Goal: Task Accomplishment & Management: Use online tool/utility

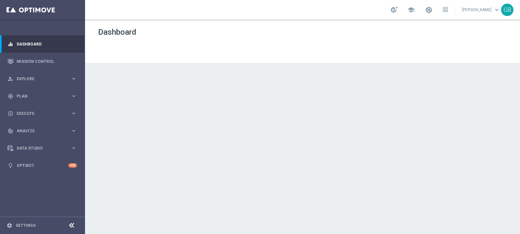
click at [505, 51] on div "Dashboard" at bounding box center [302, 44] width 409 height 35
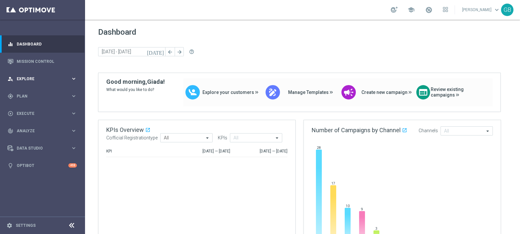
click at [41, 76] on div "person_search Explore" at bounding box center [39, 79] width 63 height 6
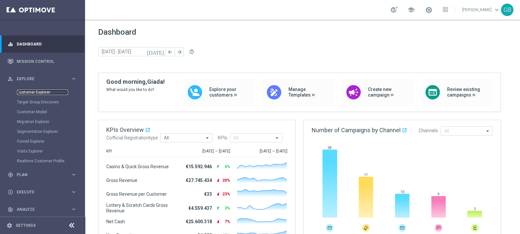
click at [40, 92] on link "Customer Explorer" at bounding box center [42, 92] width 51 height 5
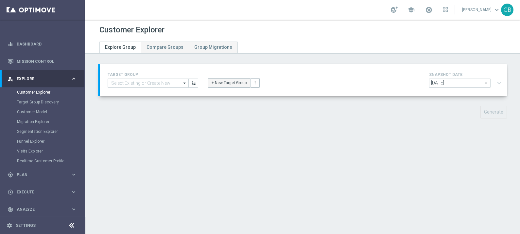
click at [227, 82] on button "+ New Target Group" at bounding box center [229, 82] width 42 height 9
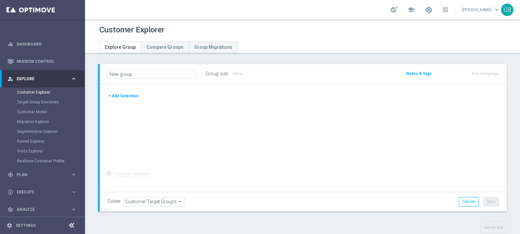
click at [122, 94] on button "+ Add Selection" at bounding box center [123, 95] width 31 height 7
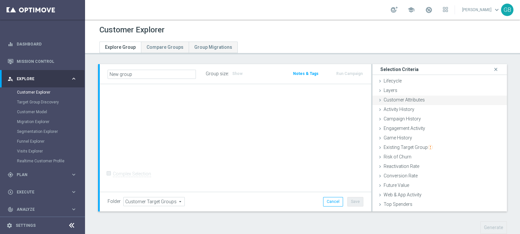
click at [396, 101] on span "Customer Attributes" at bounding box center [404, 99] width 41 height 5
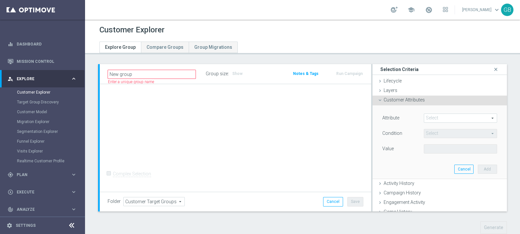
click at [453, 121] on span at bounding box center [460, 118] width 73 height 9
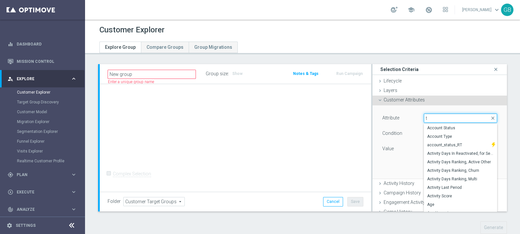
click at [446, 118] on input "t" at bounding box center [460, 118] width 73 height 9
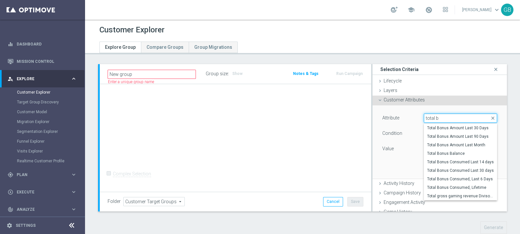
type input "total bo"
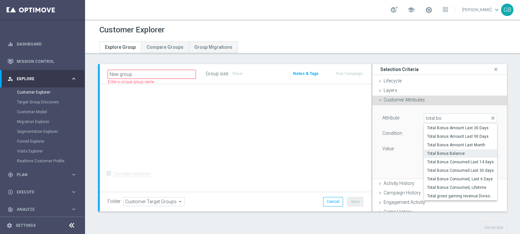
click at [447, 154] on span "Total Bonus Balance" at bounding box center [460, 153] width 67 height 5
type input "Total Bonus Balance"
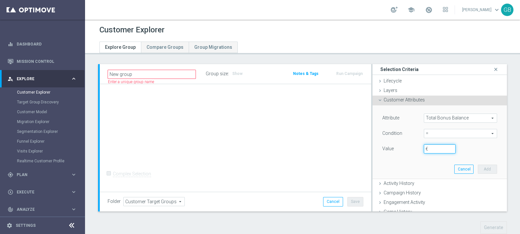
click at [429, 150] on input "€" at bounding box center [440, 148] width 32 height 9
click at [424, 131] on span "=" at bounding box center [460, 133] width 73 height 9
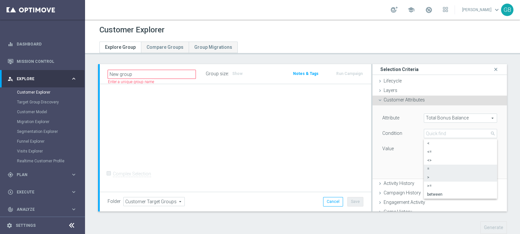
click at [432, 176] on span ">" at bounding box center [460, 177] width 67 height 5
type input ">"
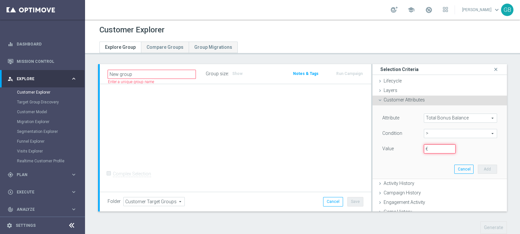
click at [429, 149] on input "€" at bounding box center [440, 148] width 32 height 9
type input "0"
click at [478, 169] on button "Add" at bounding box center [487, 169] width 19 height 9
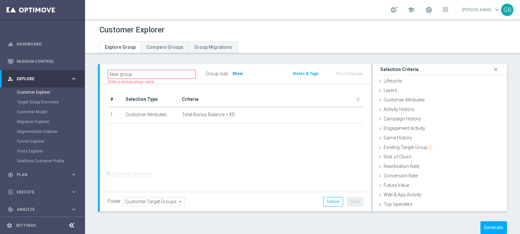
click at [237, 73] on span "Show" at bounding box center [237, 73] width 10 height 5
click at [489, 226] on button "Generate" at bounding box center [494, 227] width 27 height 13
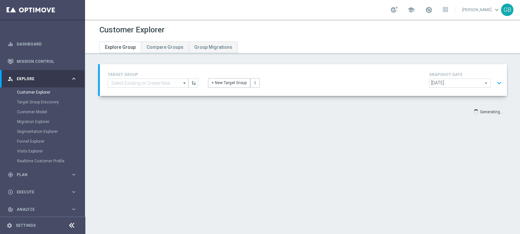
click at [495, 82] on button "expand_more" at bounding box center [499, 83] width 9 height 12
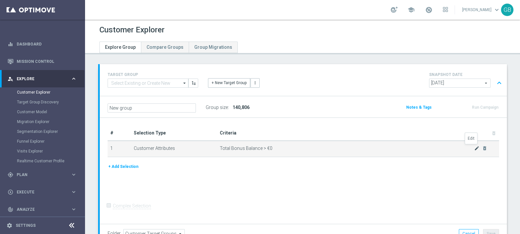
click at [474, 148] on icon "mode_edit" at bounding box center [476, 148] width 5 height 5
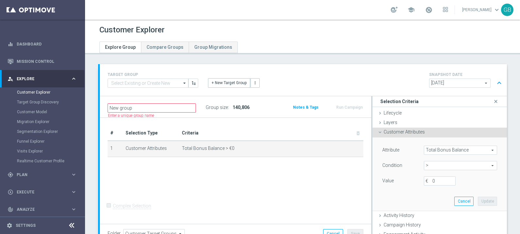
click at [432, 165] on span ">" at bounding box center [460, 165] width 73 height 9
click at [427, 200] on span "=" at bounding box center [460, 200] width 67 height 5
type input "="
click at [427, 180] on input "€" at bounding box center [440, 180] width 32 height 9
type input "0"
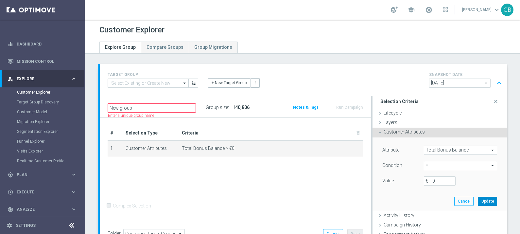
click at [478, 198] on button "Update" at bounding box center [487, 201] width 19 height 9
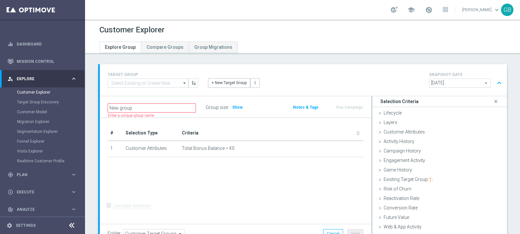
scroll to position [81, 0]
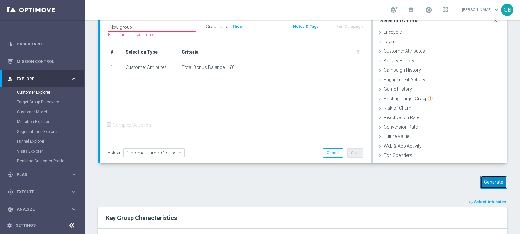
click at [488, 180] on button "Generate" at bounding box center [494, 182] width 27 height 13
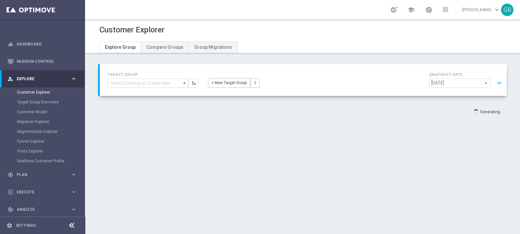
scroll to position [0, 0]
click at [495, 82] on button "expand_more" at bounding box center [499, 83] width 9 height 12
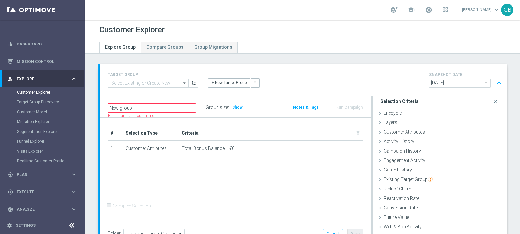
click at [495, 82] on button "expand_less" at bounding box center [499, 83] width 9 height 12
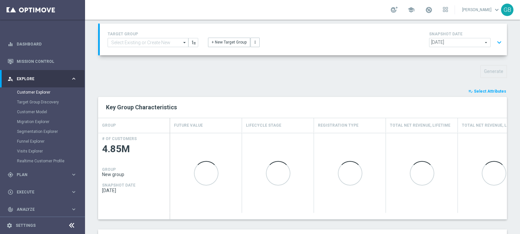
scroll to position [42, 0]
click at [483, 89] on span "Select Attributes" at bounding box center [490, 90] width 32 height 5
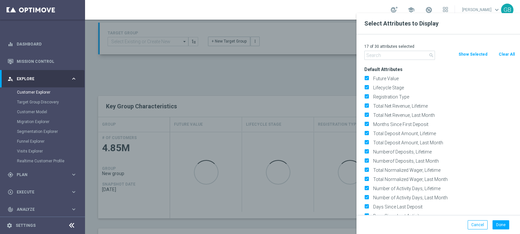
click at [506, 53] on button "Clear All" at bounding box center [506, 54] width 17 height 7
checkbox input "false"
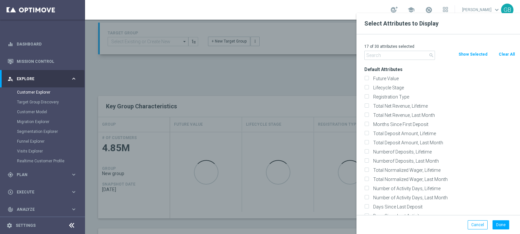
checkbox input "false"
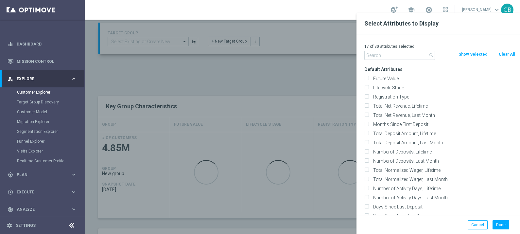
checkbox input "false"
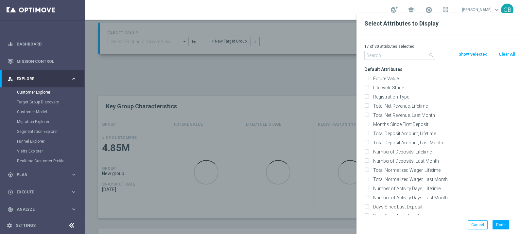
checkbox input "false"
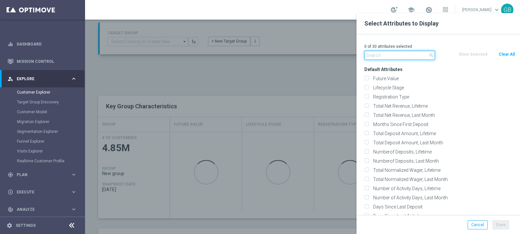
click at [392, 53] on input "text" at bounding box center [400, 55] width 71 height 9
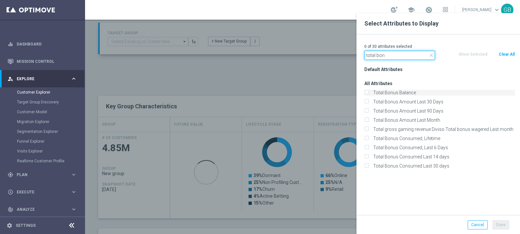
type input "total bon"
click at [383, 93] on label "Total Bonus Balance" at bounding box center [443, 93] width 144 height 6
click at [369, 93] on input "Total Bonus Balance" at bounding box center [367, 93] width 4 height 4
checkbox input "true"
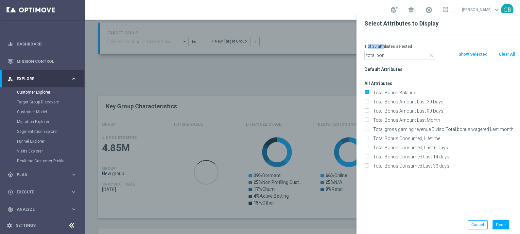
drag, startPoint x: 384, startPoint y: 44, endPoint x: 370, endPoint y: 45, distance: 13.8
click at [369, 44] on p "1 of 30 attributes selected" at bounding box center [440, 46] width 151 height 5
drag, startPoint x: 370, startPoint y: 45, endPoint x: 389, endPoint y: 54, distance: 21.8
click at [389, 54] on input "total bon" at bounding box center [400, 55] width 71 height 9
drag, startPoint x: 389, startPoint y: 56, endPoint x: 363, endPoint y: 55, distance: 25.9
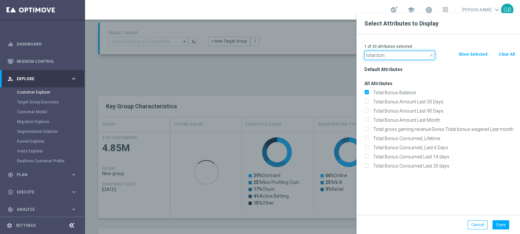
click at [363, 55] on div "close total bon" at bounding box center [400, 55] width 80 height 9
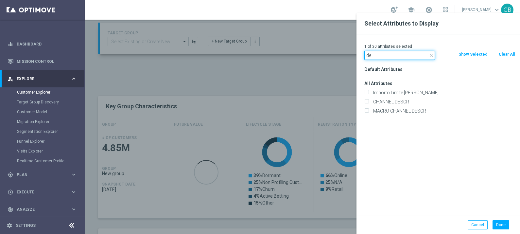
type input "d"
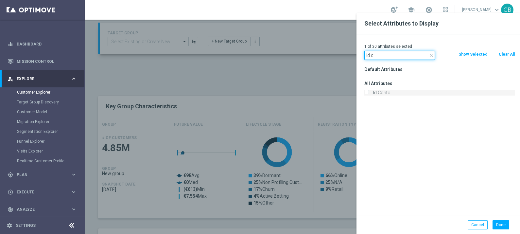
type input "id c"
click at [368, 93] on input "Id Conto" at bounding box center [367, 93] width 4 height 4
checkbox input "true"
drag, startPoint x: 384, startPoint y: 56, endPoint x: 357, endPoint y: 54, distance: 26.2
click at [357, 54] on div "2 of 30 attributes selected close id c Clear All Show Selected Default Attribut…" at bounding box center [439, 124] width 164 height 181
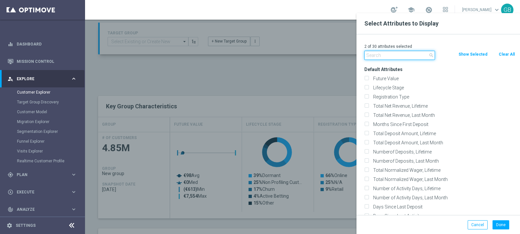
type input "r"
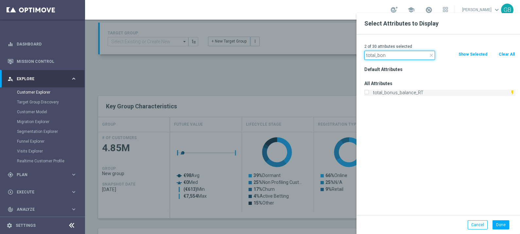
type input "total_bon"
click at [366, 92] on input "total_bonus_balance_RT" at bounding box center [367, 93] width 4 height 4
checkbox input "true"
click at [498, 227] on button "Done" at bounding box center [501, 224] width 17 height 9
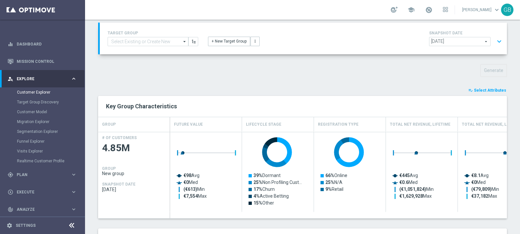
type input "Search"
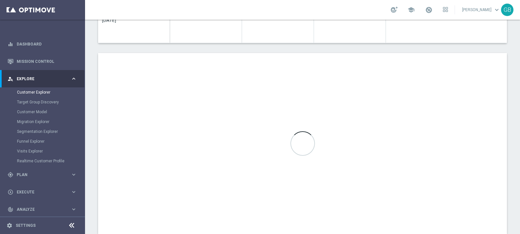
scroll to position [226, 0]
